Goal: Task Accomplishment & Management: Manage account settings

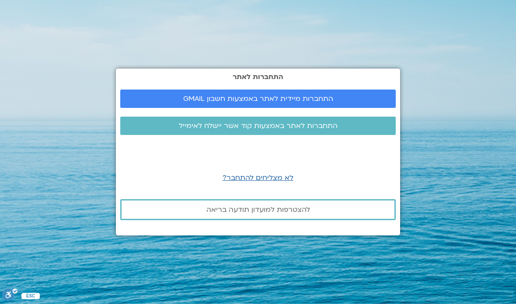
click at [298, 95] on span "התחברות מיידית לאתר באמצעות חשבון GMAIL" at bounding box center [258, 99] width 150 height 8
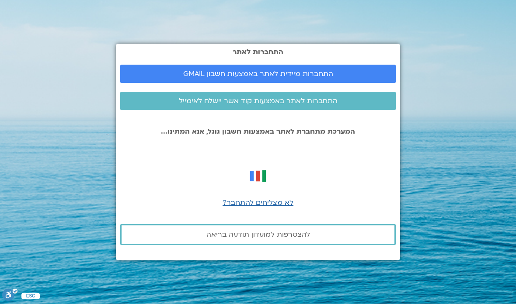
scroll to position [35, 0]
click at [276, 70] on span "התחברות מיידית לאתר באמצעות חשבון GMAIL" at bounding box center [258, 74] width 150 height 8
click at [473, 138] on section "התחברות לאתר התחברות מיידית לאתר באמצעות חשבון GMAIL התחברות לאתר באמצעות קוד א…" at bounding box center [258, 152] width 516 height 304
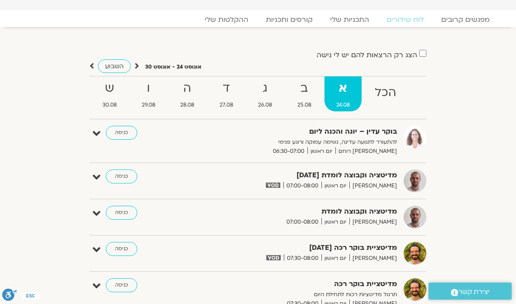
scroll to position [21, 0]
click at [123, 175] on link "כניסה" at bounding box center [121, 176] width 31 height 14
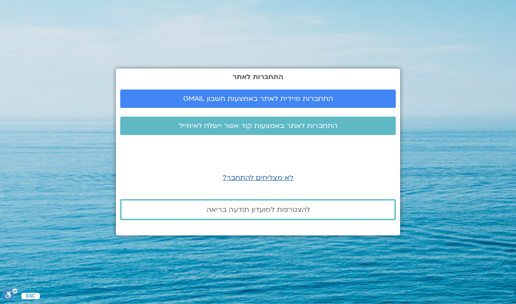
click at [271, 103] on span "התחברות מיידית לאתר באמצעות חשבון GMAIL" at bounding box center [258, 99] width 150 height 8
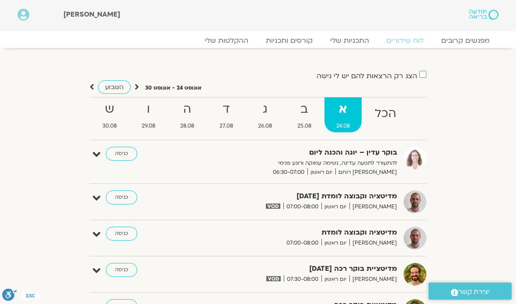
click at [124, 193] on link "כניסה" at bounding box center [121, 198] width 31 height 14
